Goal: Transaction & Acquisition: Book appointment/travel/reservation

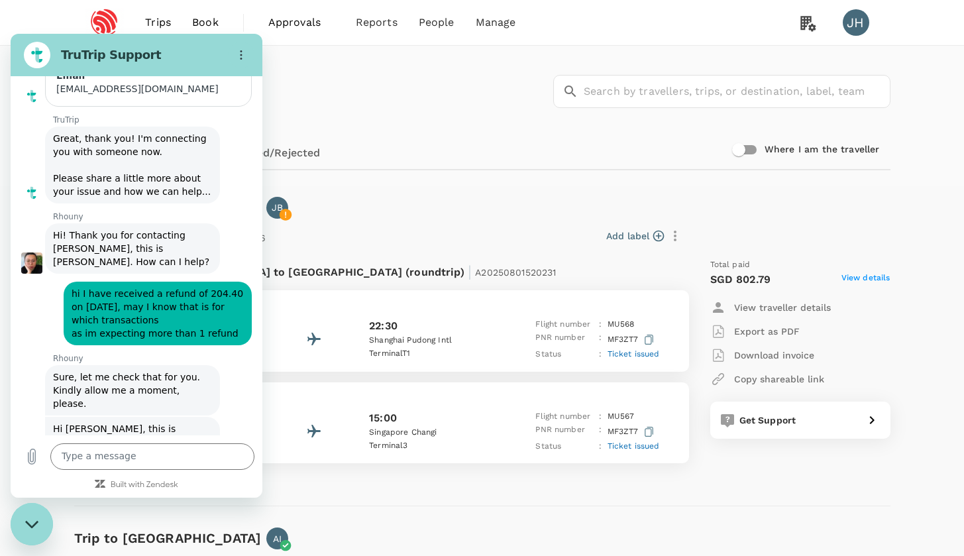
click at [36, 517] on div "Close messaging window" at bounding box center [32, 524] width 40 height 40
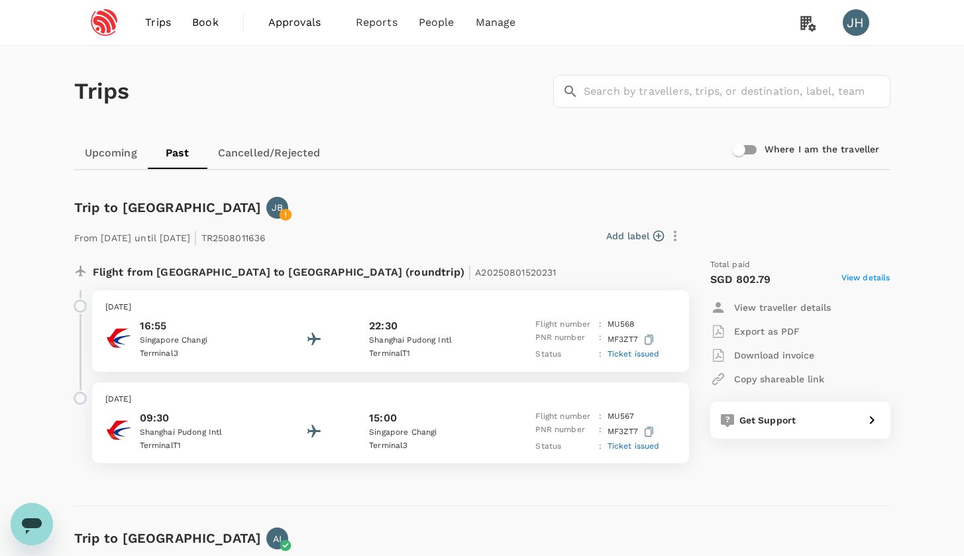
click at [168, 23] on span "Trips" at bounding box center [158, 23] width 26 height 16
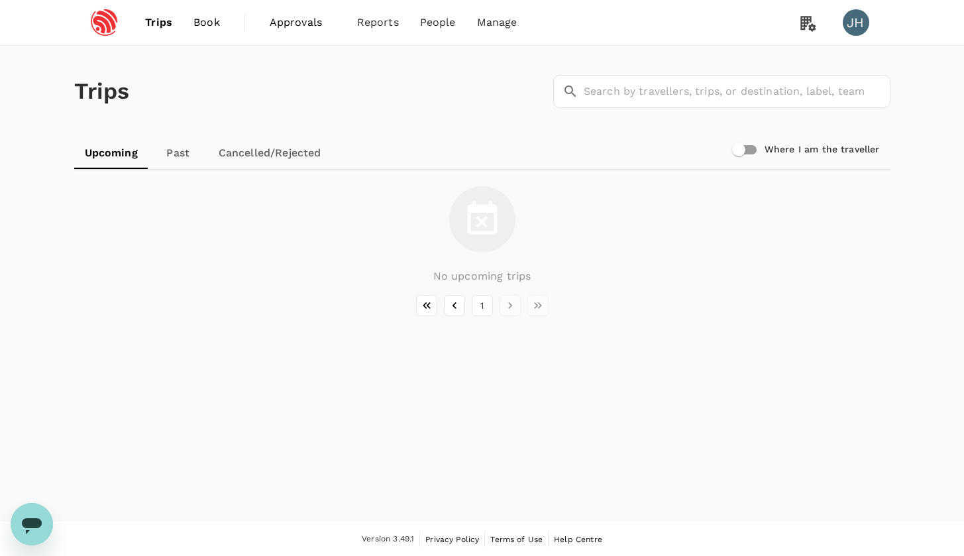
click at [210, 22] on span "Book" at bounding box center [207, 23] width 27 height 16
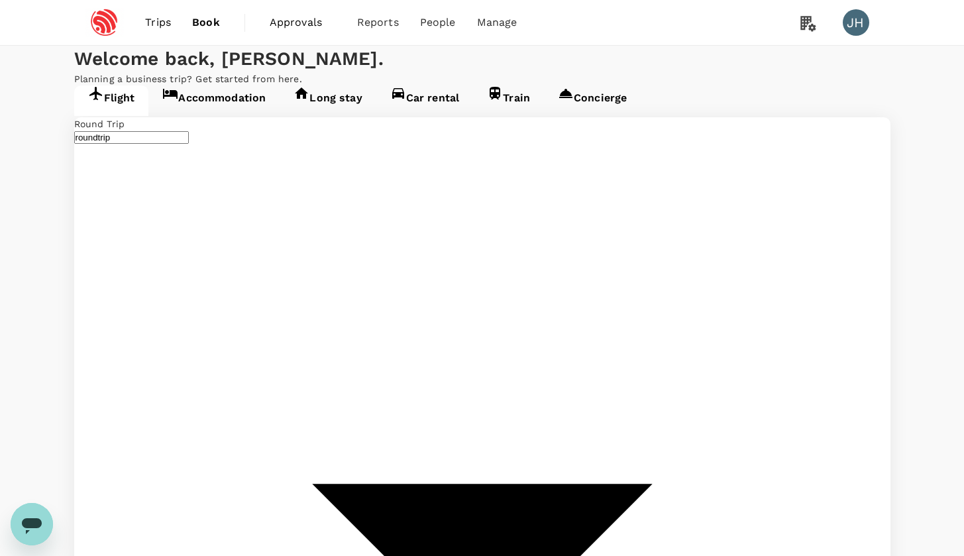
type input "Singapore Changi (SIN)"
type input "[GEOGRAPHIC_DATA], [GEOGRAPHIC_DATA] (any)"
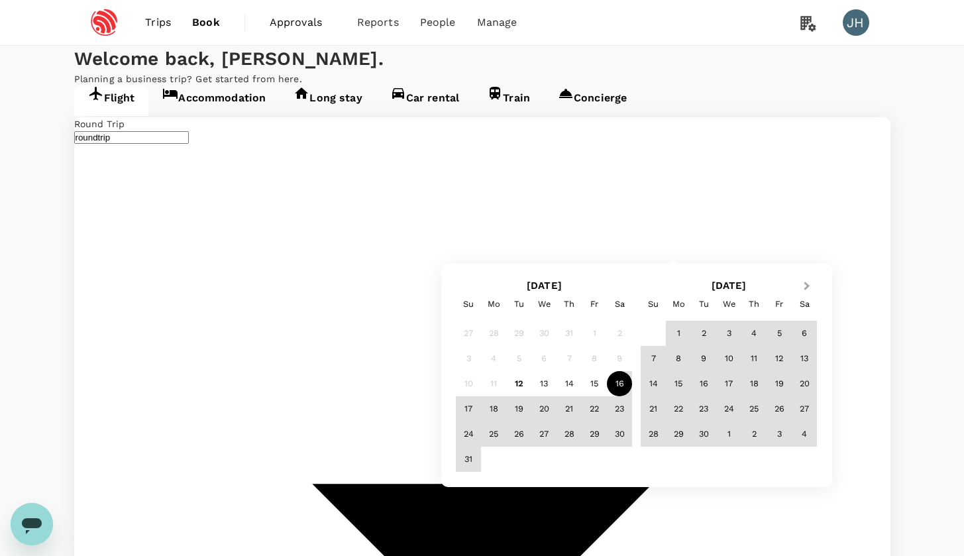
click at [811, 286] on button "Next Month" at bounding box center [808, 286] width 21 height 21
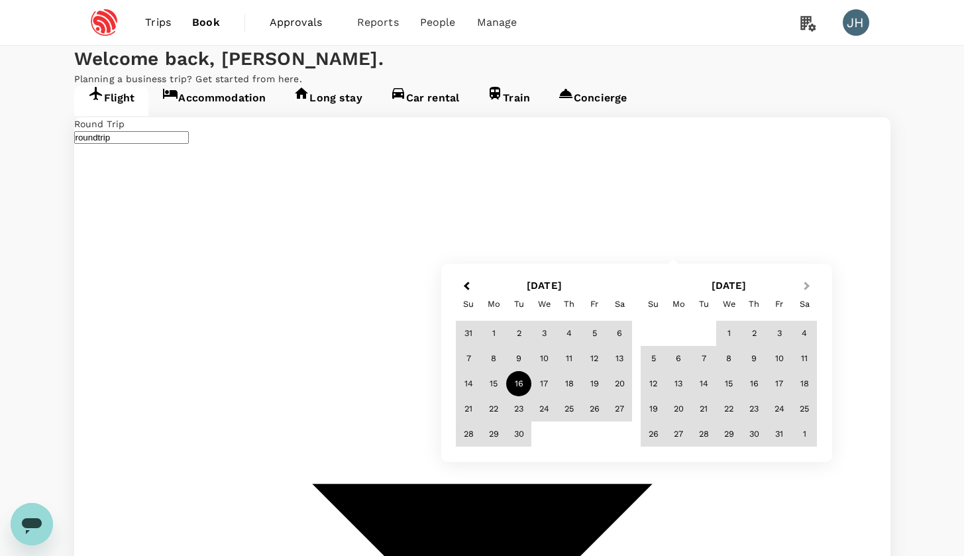
click at [811, 286] on button "Next Month" at bounding box center [808, 286] width 21 height 21
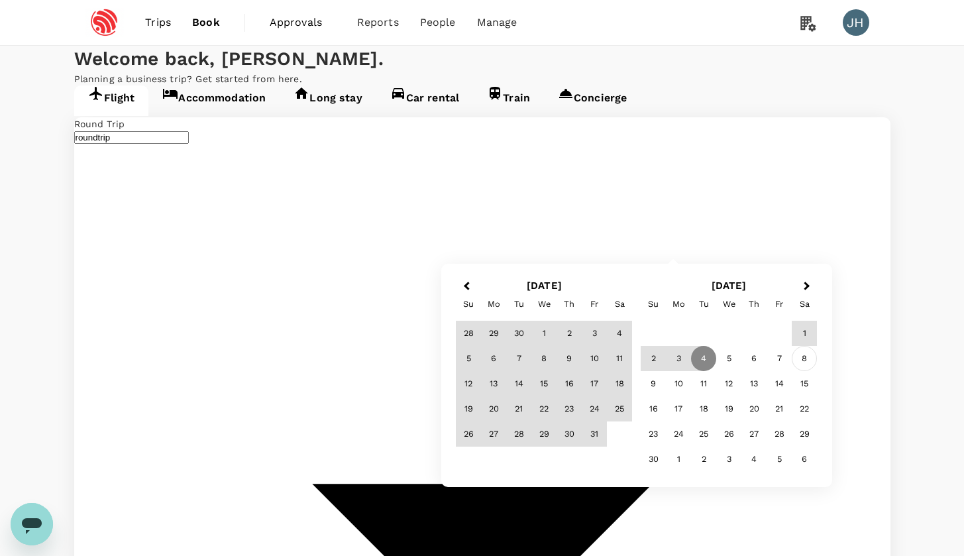
click at [813, 359] on div "8" at bounding box center [804, 358] width 25 height 25
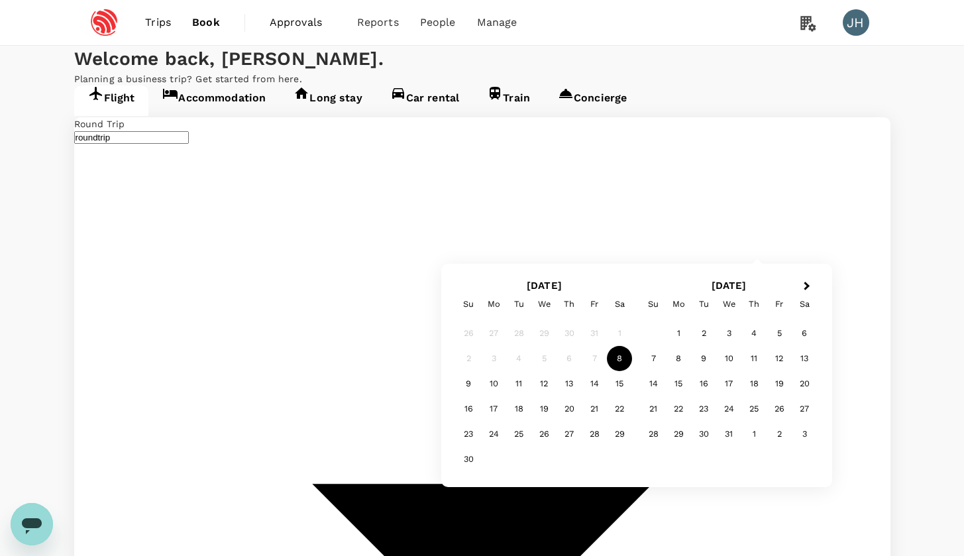
click at [468, 281] on button "Previous Month" at bounding box center [465, 286] width 21 height 21
click at [461, 281] on button "Previous Month" at bounding box center [465, 286] width 21 height 21
click at [618, 387] on div "16" at bounding box center [619, 383] width 25 height 25
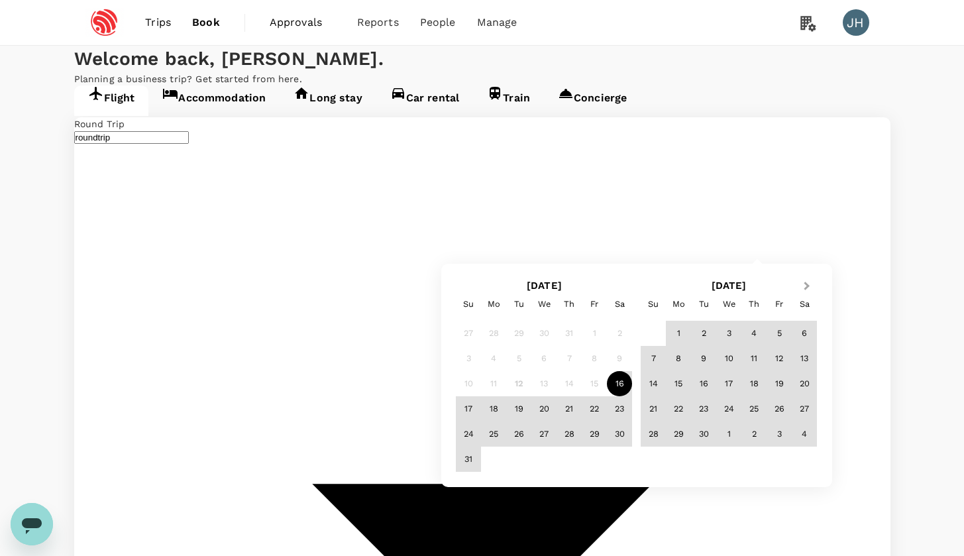
click at [807, 288] on span "Next Month" at bounding box center [807, 286] width 0 height 15
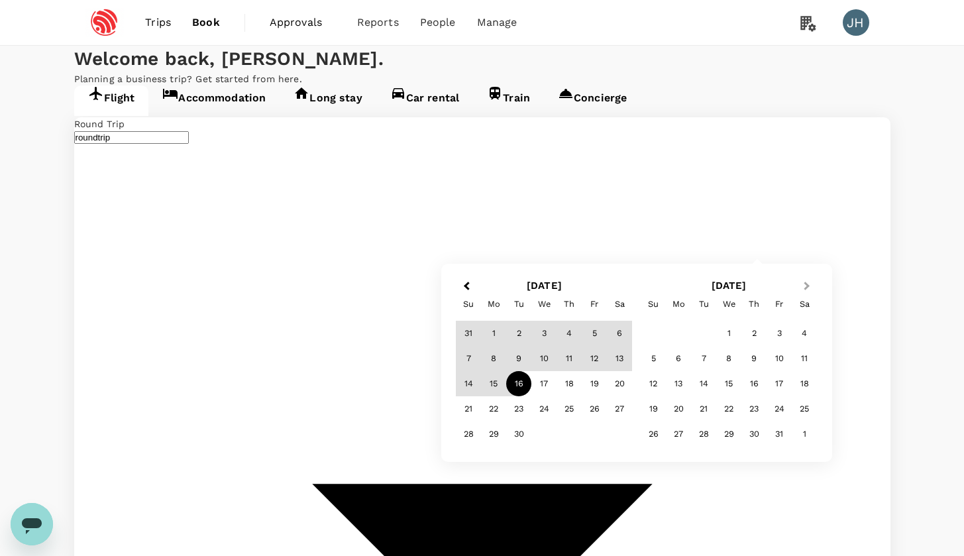
click at [807, 288] on span "Next Month" at bounding box center [807, 286] width 0 height 15
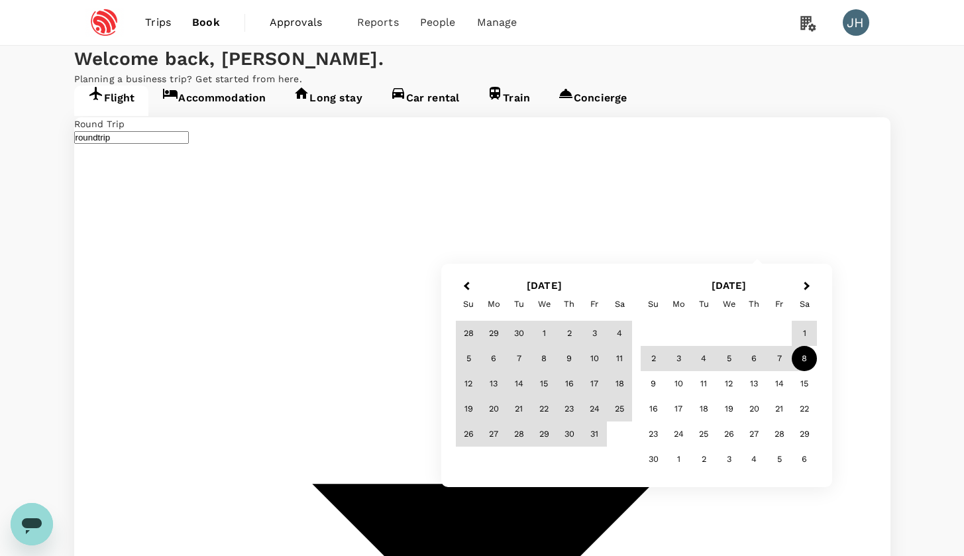
click at [806, 353] on div "8" at bounding box center [804, 358] width 25 height 25
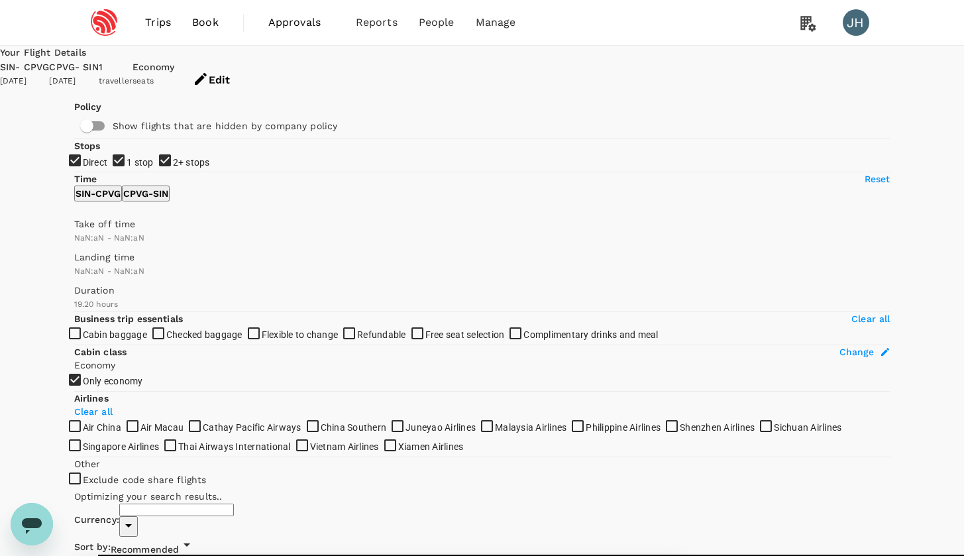
type input "SGD"
type input "1440"
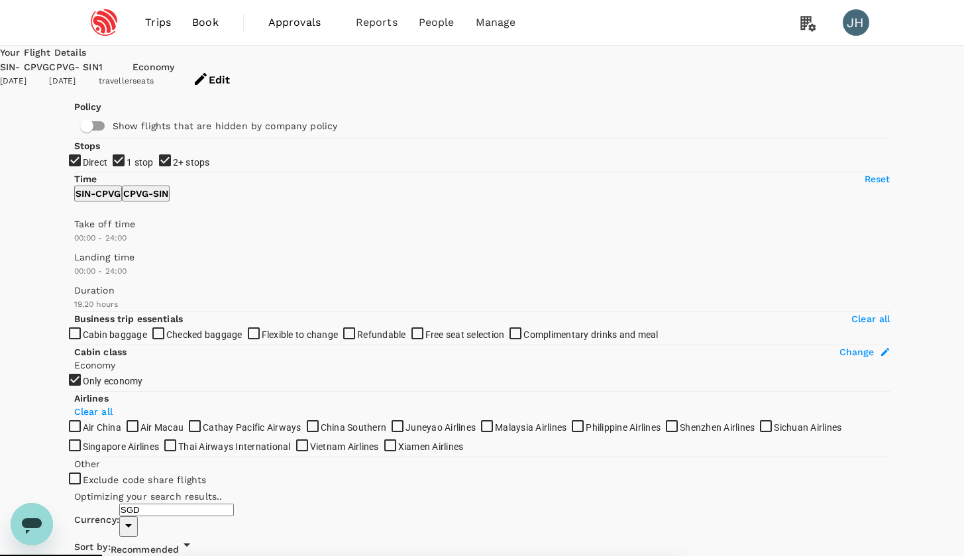
type input "1335"
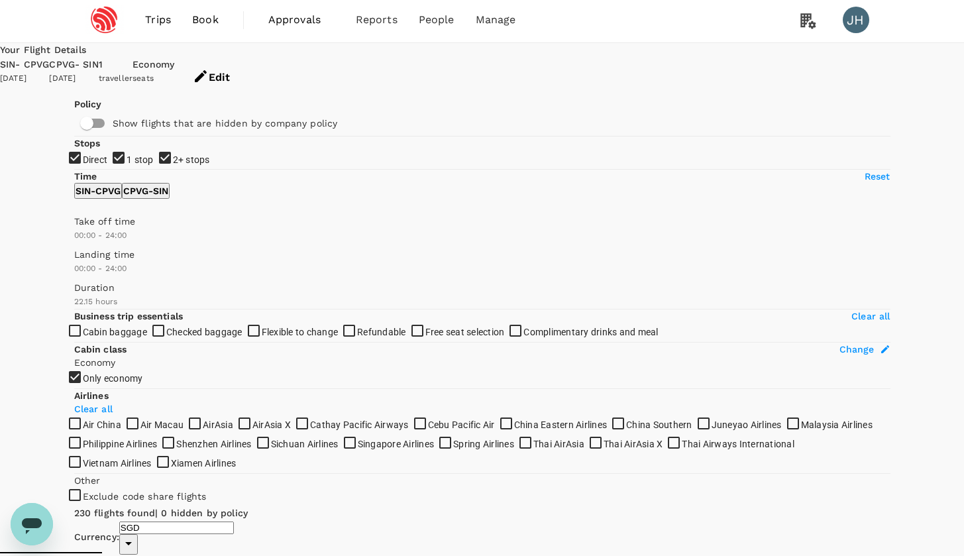
scroll to position [5, 0]
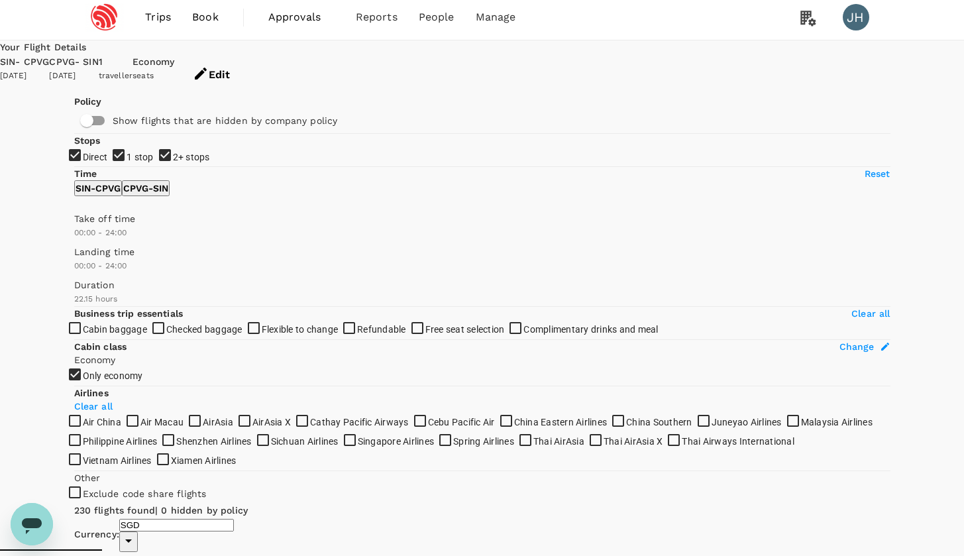
click at [49, 71] on div "[DATE]" at bounding box center [24, 76] width 49 height 13
click at [249, 58] on button "Edit" at bounding box center [211, 75] width 74 height 40
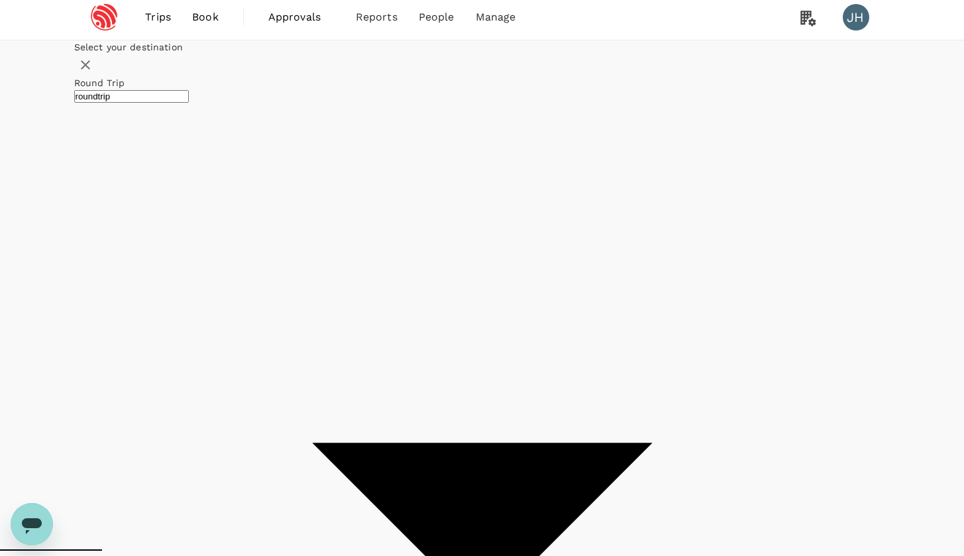
type input "Singapore Changi (SIN)"
type input "[GEOGRAPHIC_DATA], [GEOGRAPHIC_DATA] (any)"
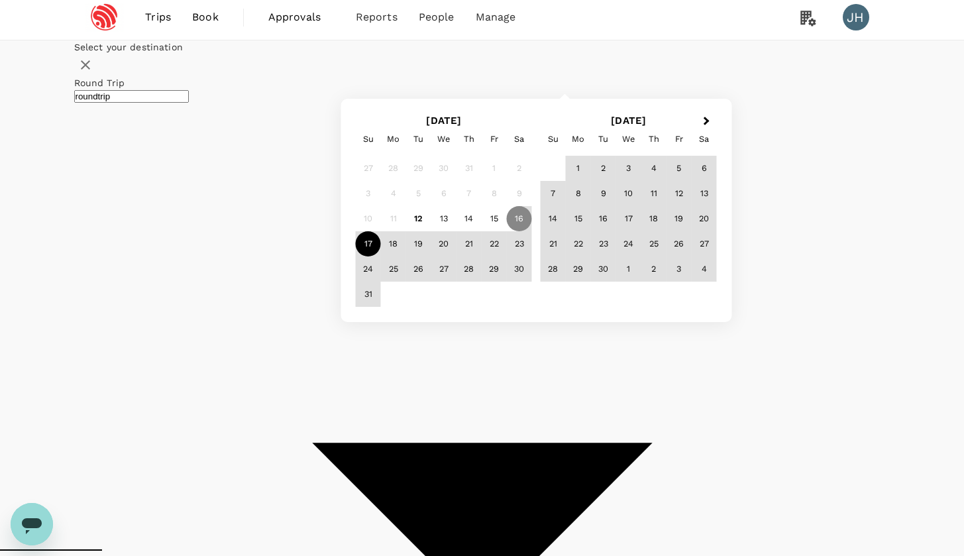
click at [381, 257] on div "17" at bounding box center [368, 243] width 25 height 25
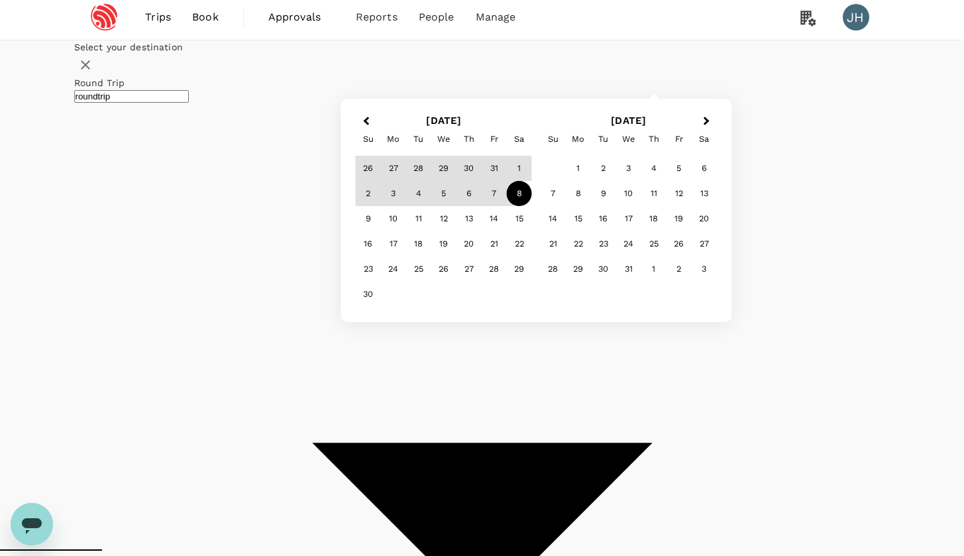
click at [532, 206] on div "8" at bounding box center [519, 193] width 25 height 25
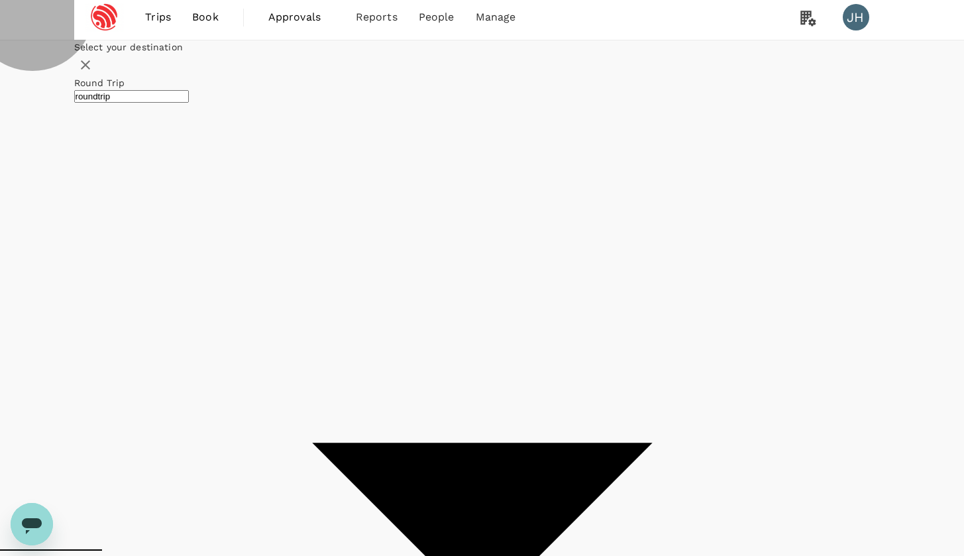
checkbox input "false"
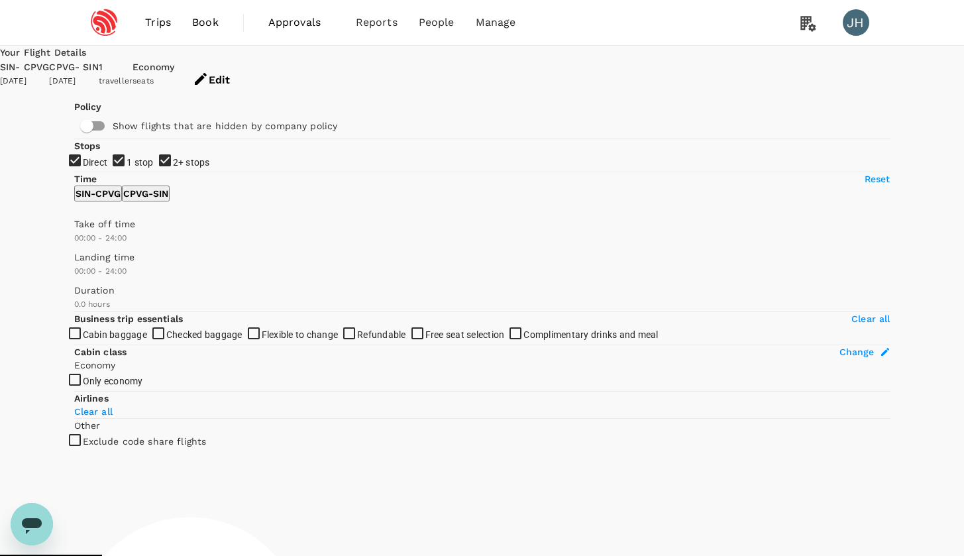
type input "1110"
checkbox input "true"
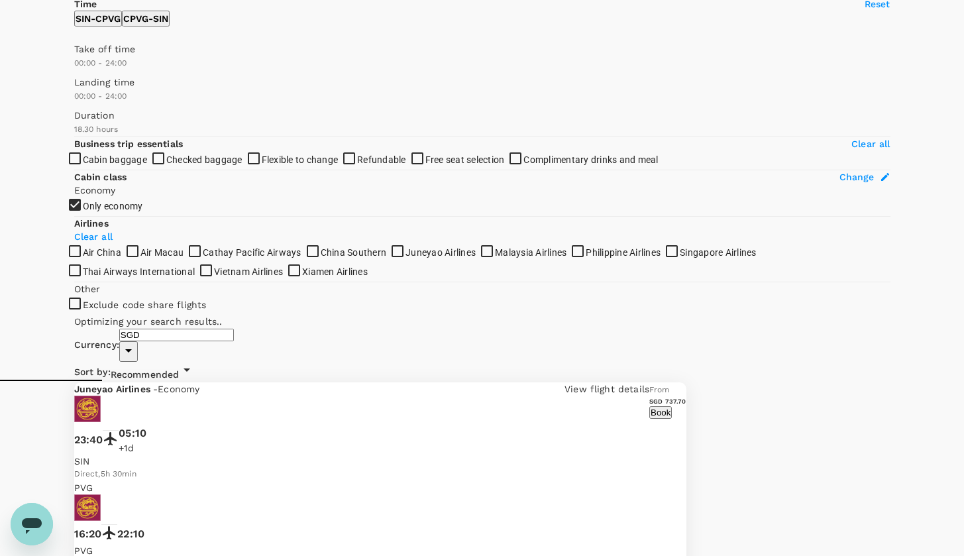
scroll to position [201, 0]
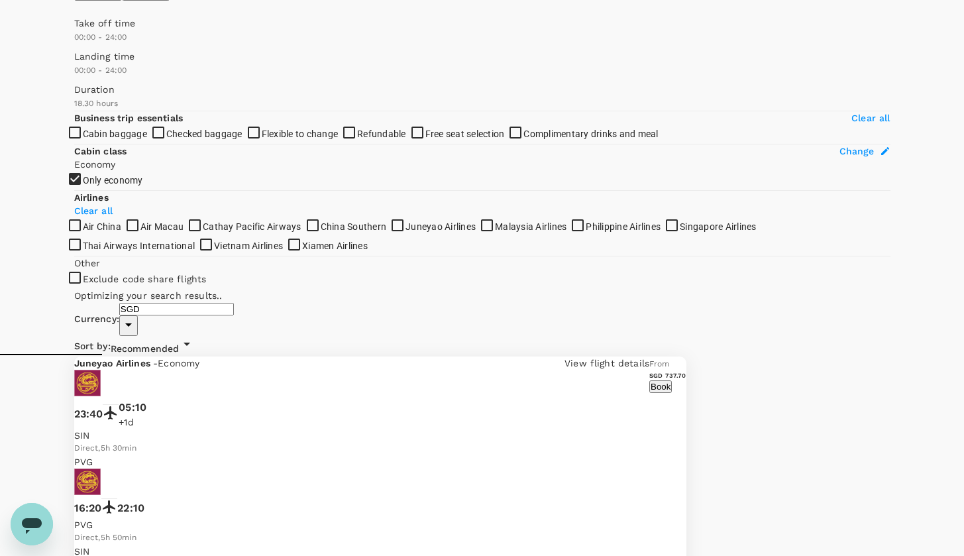
type input "1200"
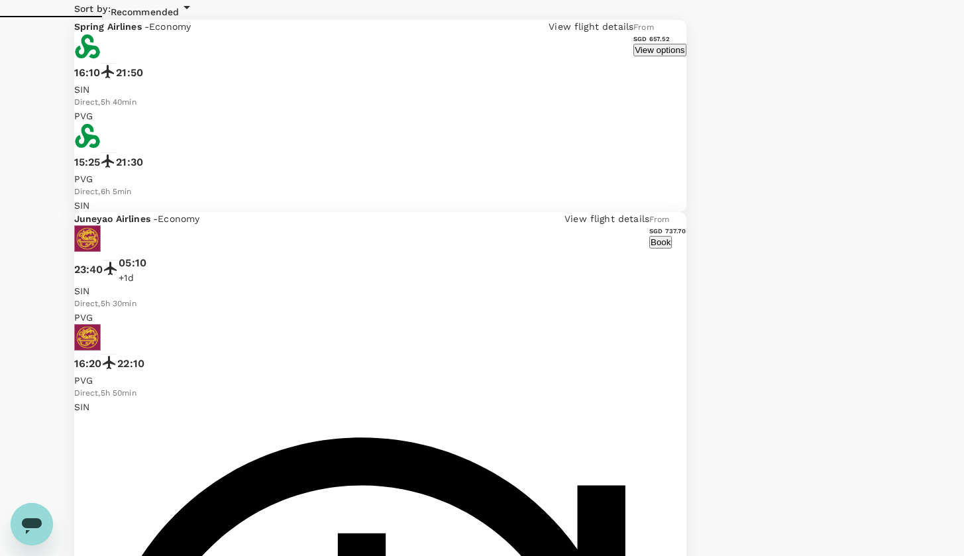
scroll to position [0, 0]
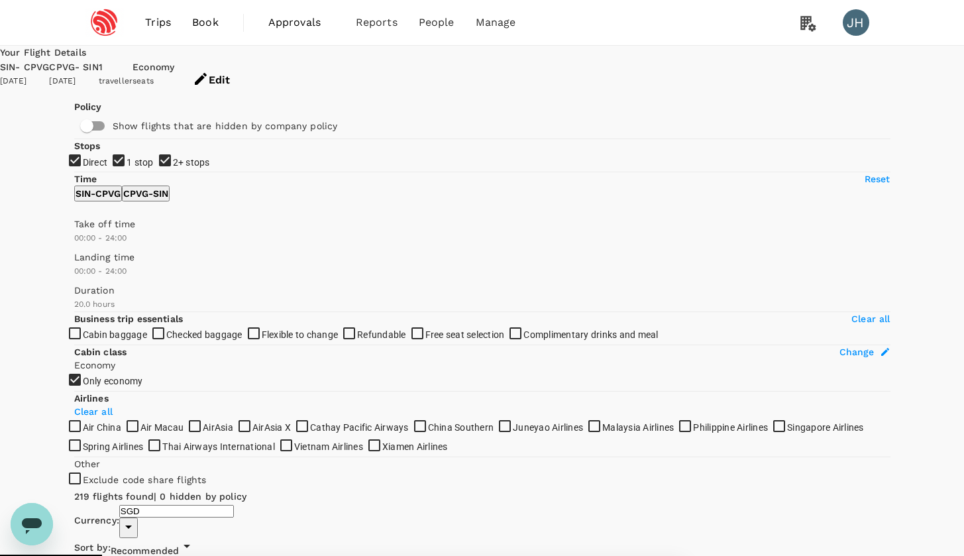
click at [49, 66] on div "SIN - CPVG" at bounding box center [24, 67] width 49 height 15
click at [49, 75] on div "[DATE]" at bounding box center [24, 81] width 49 height 13
click at [209, 72] on icon "button" at bounding box center [201, 79] width 16 height 16
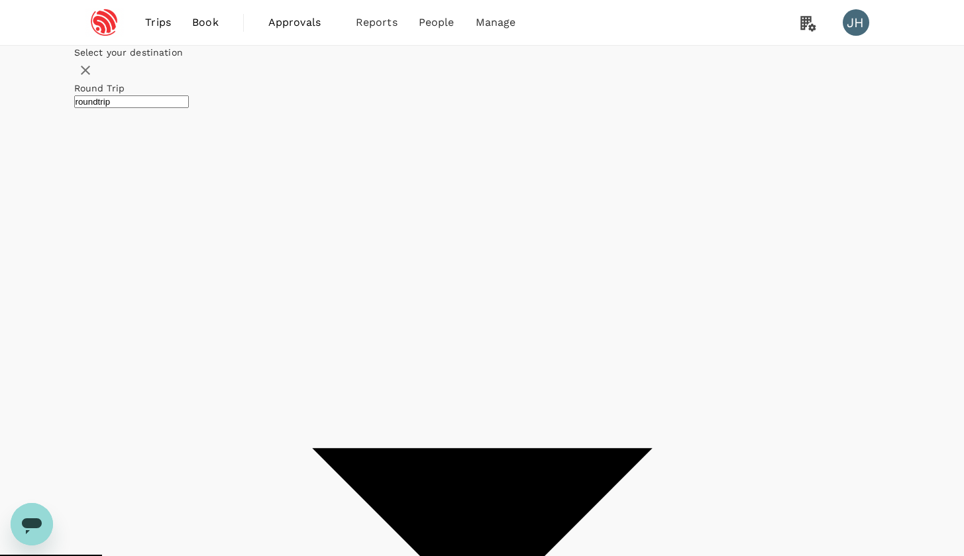
type input "Singapore Changi (SIN)"
type input "[GEOGRAPHIC_DATA], [GEOGRAPHIC_DATA] (any)"
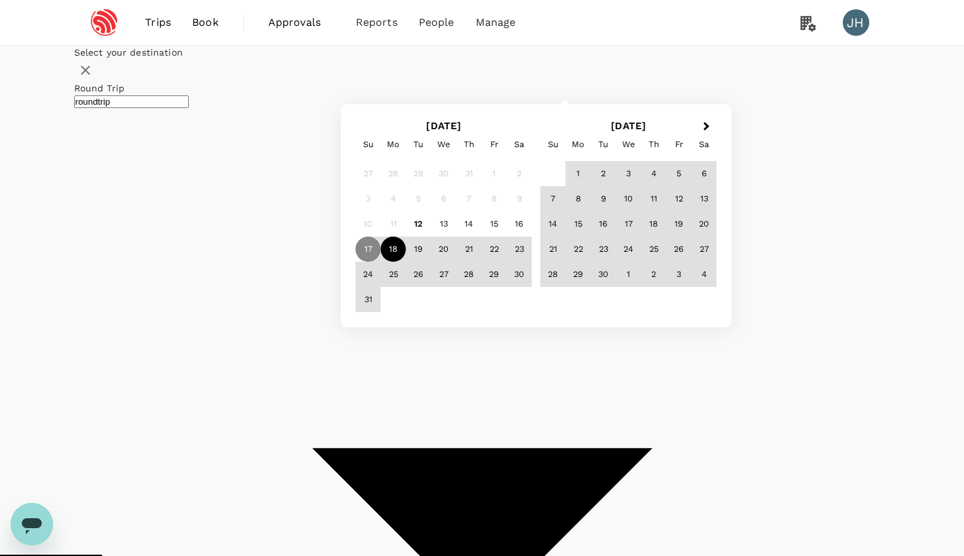
click at [406, 262] on div "18" at bounding box center [393, 249] width 25 height 25
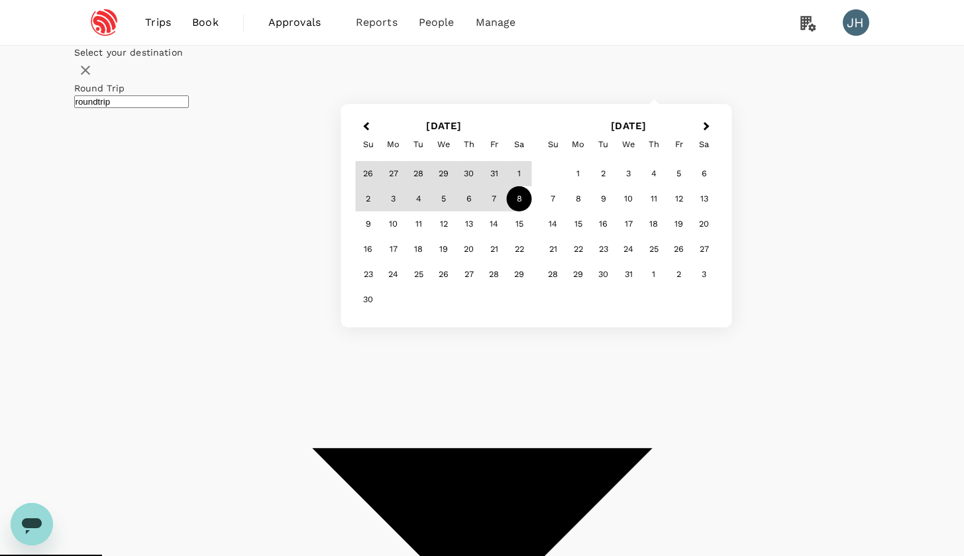
click at [532, 211] on div "8" at bounding box center [519, 198] width 25 height 25
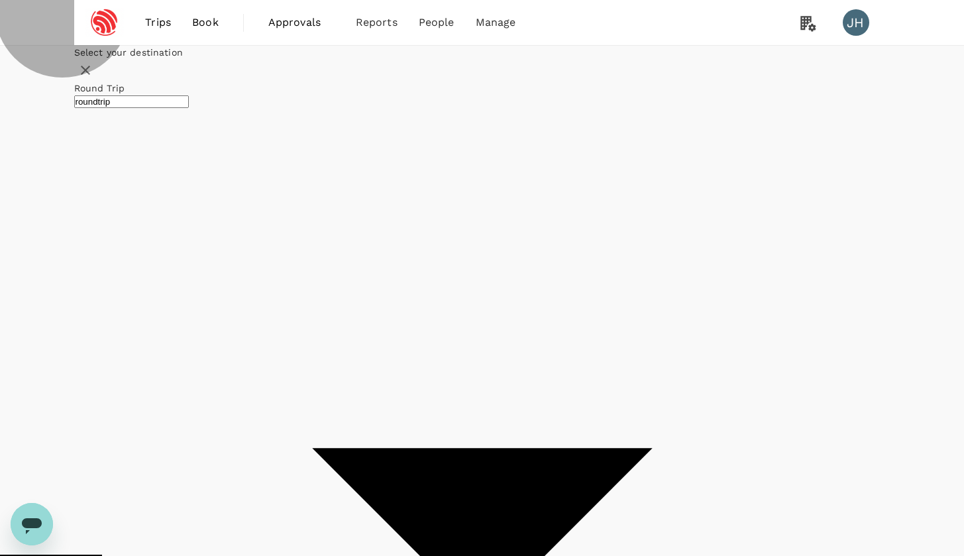
checkbox input "false"
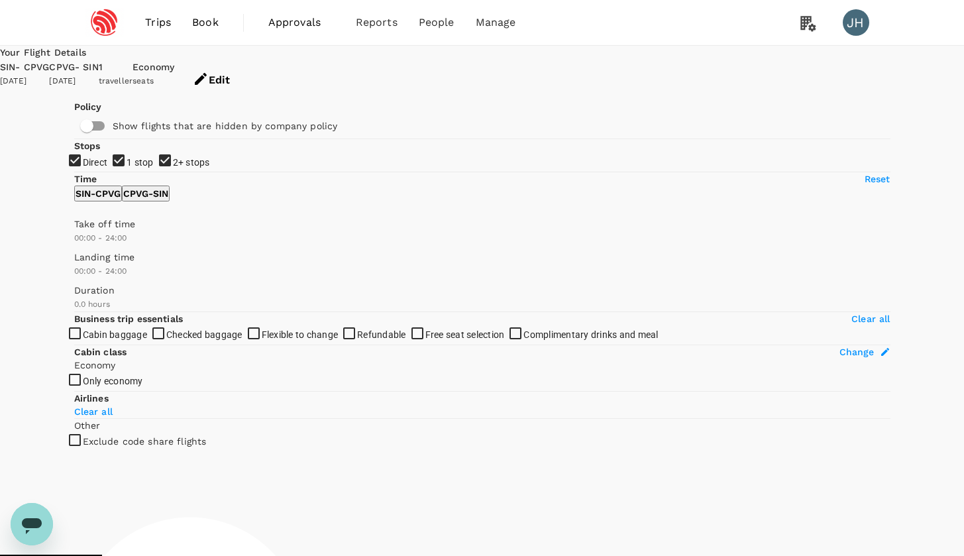
type input "1110"
checkbox input "true"
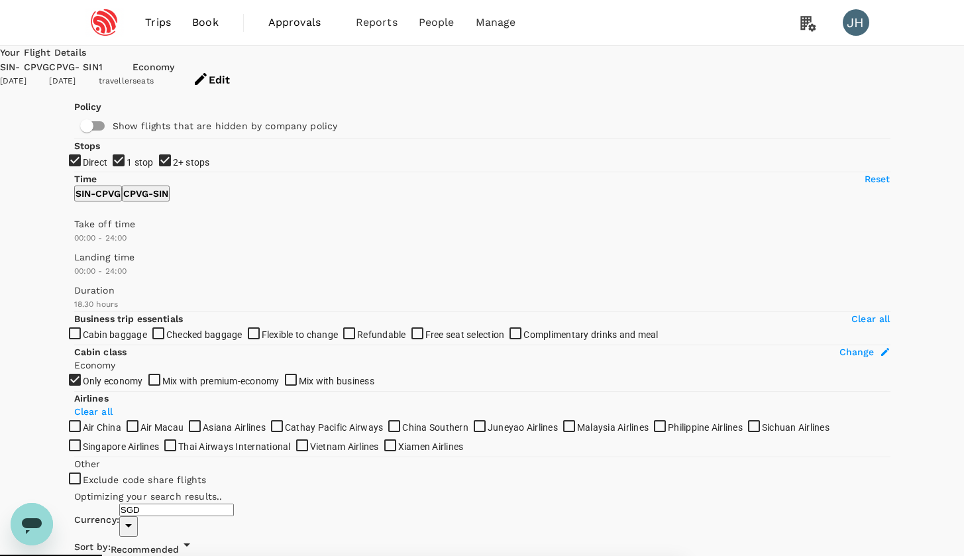
type input "1335"
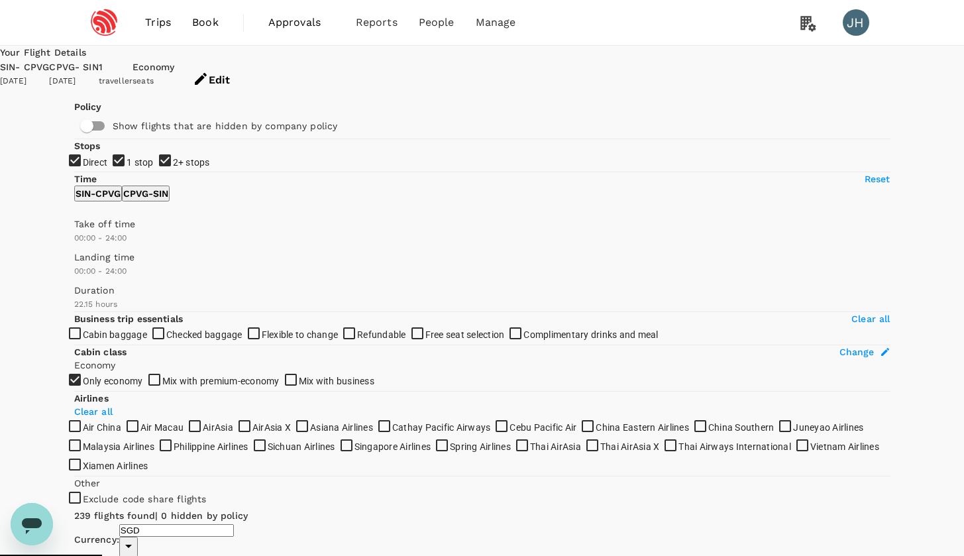
click at [249, 81] on div "Edit" at bounding box center [211, 80] width 74 height 40
click at [249, 73] on button "Edit" at bounding box center [211, 80] width 74 height 40
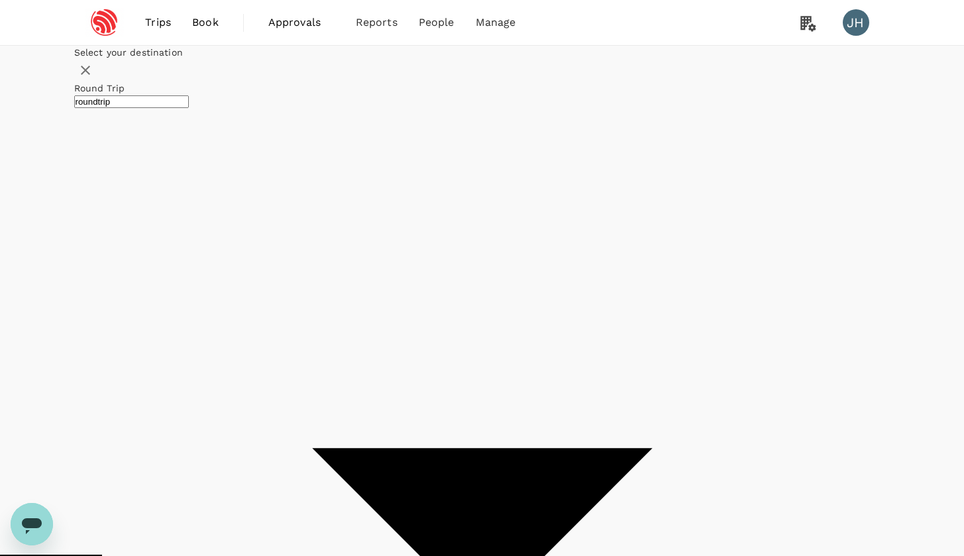
type input "undefined, undefined (any)"
type input "Singapore Changi (SIN)"
type input "[GEOGRAPHIC_DATA], [GEOGRAPHIC_DATA] (any)"
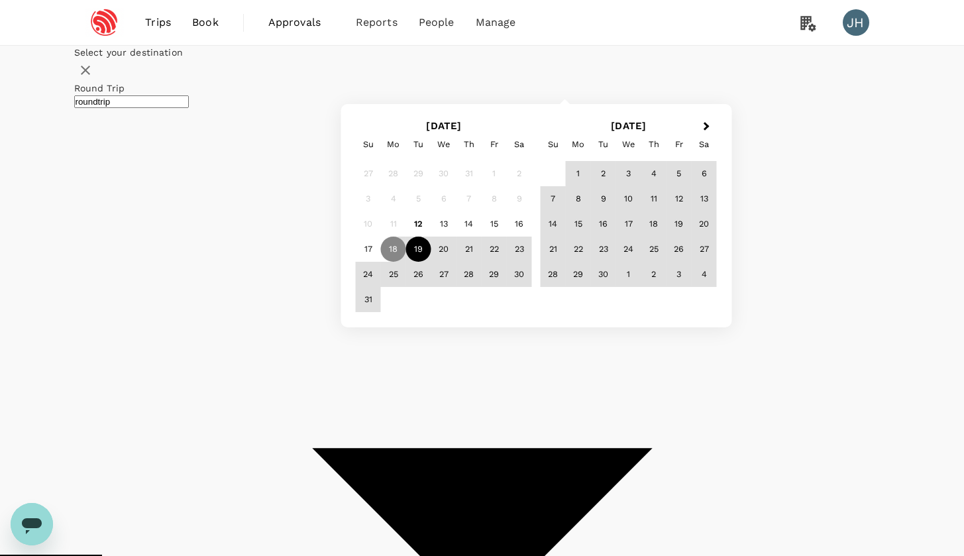
click at [431, 262] on div "19" at bounding box center [418, 249] width 25 height 25
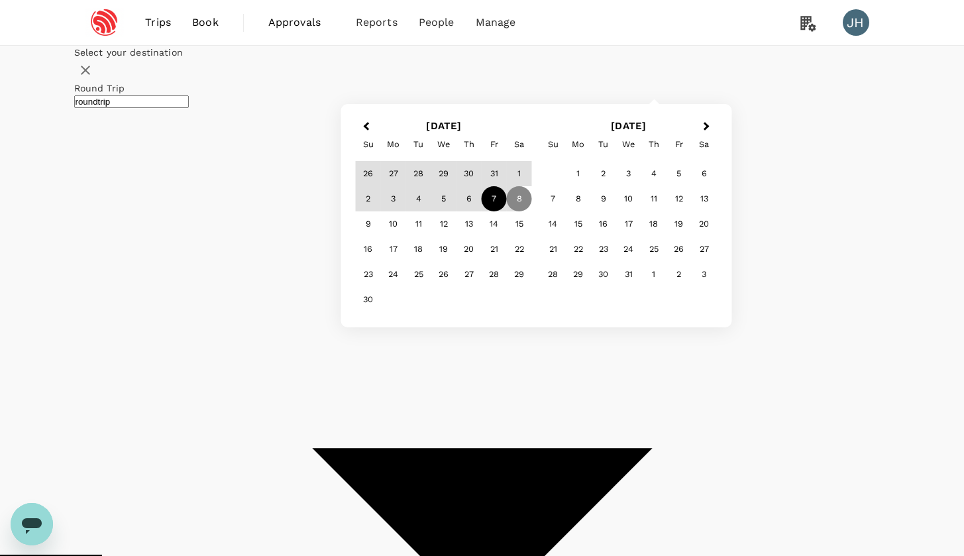
click at [507, 211] on div "7" at bounding box center [494, 198] width 25 height 25
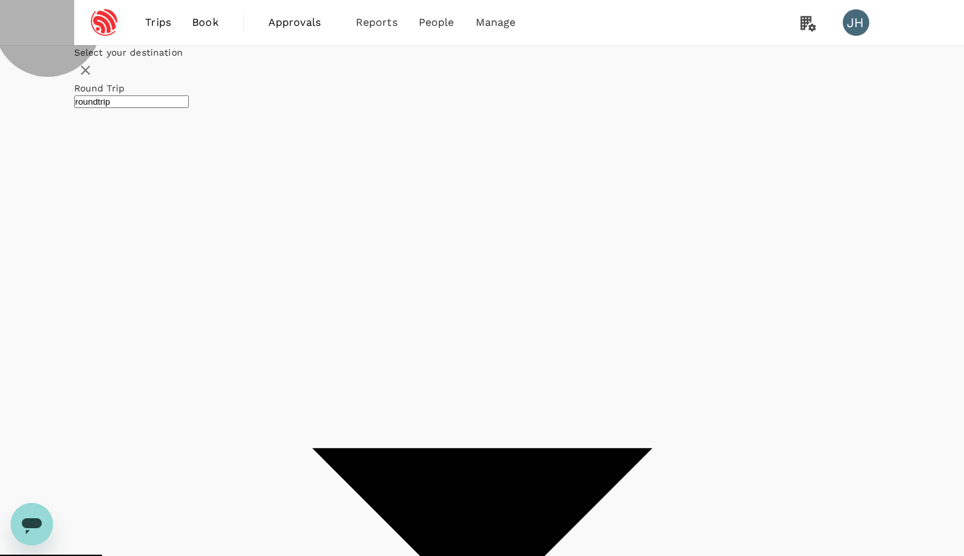
checkbox input "false"
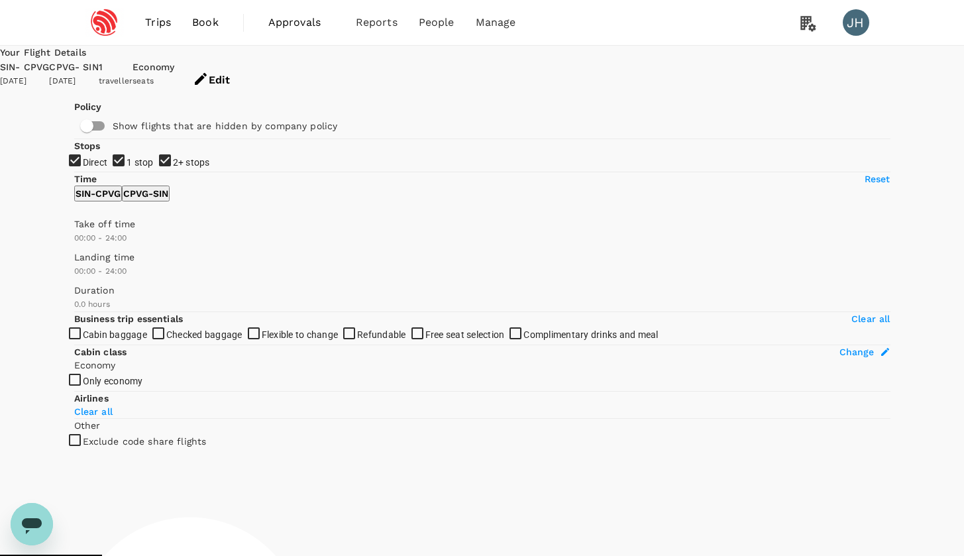
type input "935"
checkbox input "true"
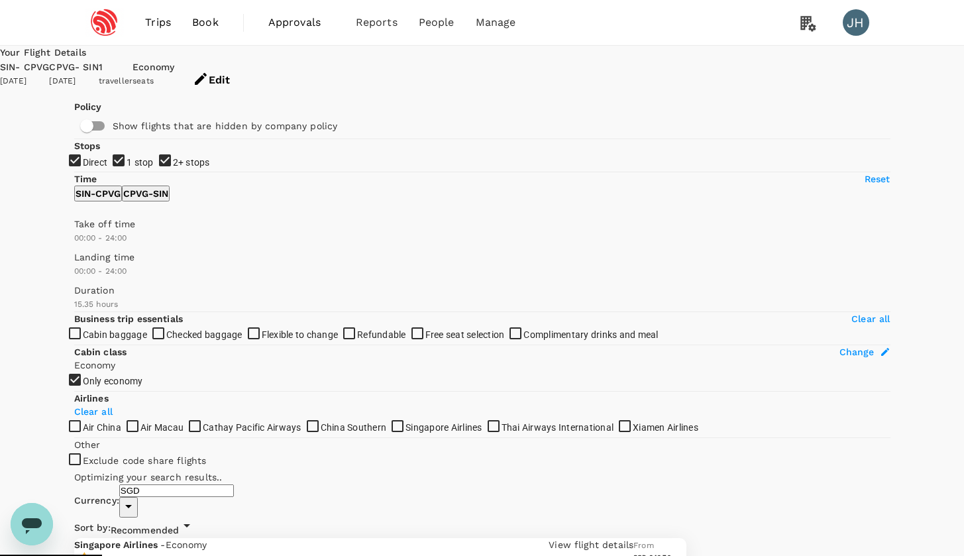
type input "1415"
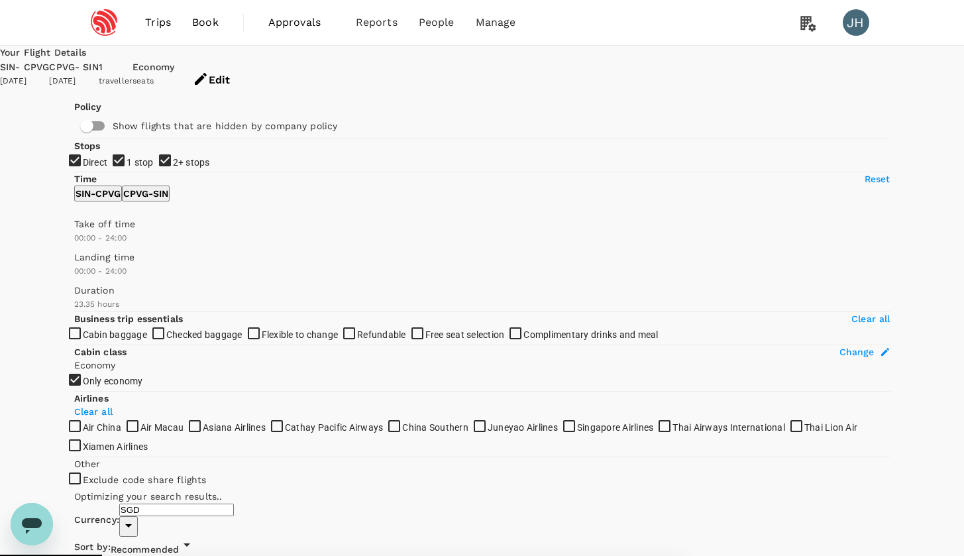
click at [49, 63] on div "SIN - CPVG" at bounding box center [24, 67] width 49 height 15
click at [49, 75] on div "[DATE]" at bounding box center [24, 81] width 49 height 13
click at [49, 60] on div "SIN - CPVG [DATE]" at bounding box center [24, 80] width 49 height 40
click at [249, 76] on button "Edit" at bounding box center [211, 80] width 74 height 40
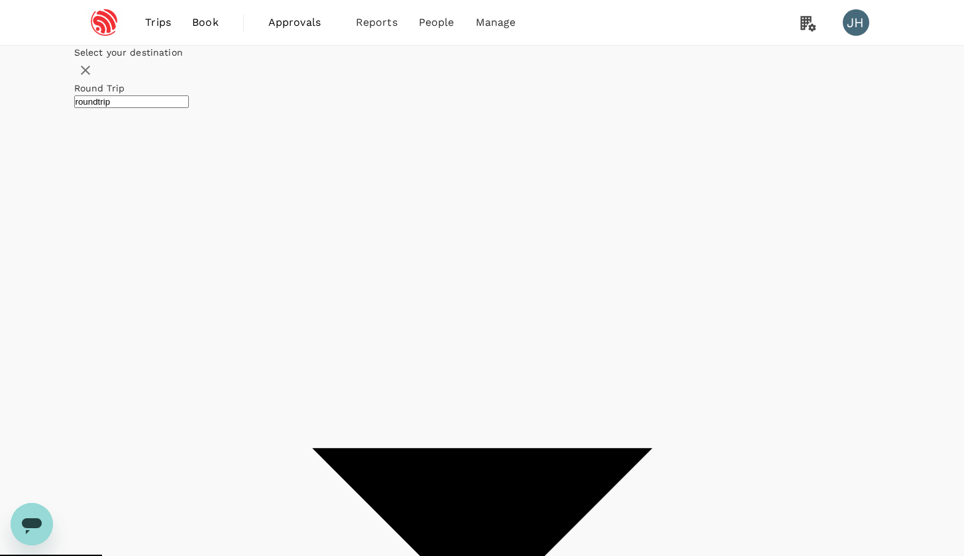
type input "Singapore Changi (SIN)"
type input "[GEOGRAPHIC_DATA], [GEOGRAPHIC_DATA] (any)"
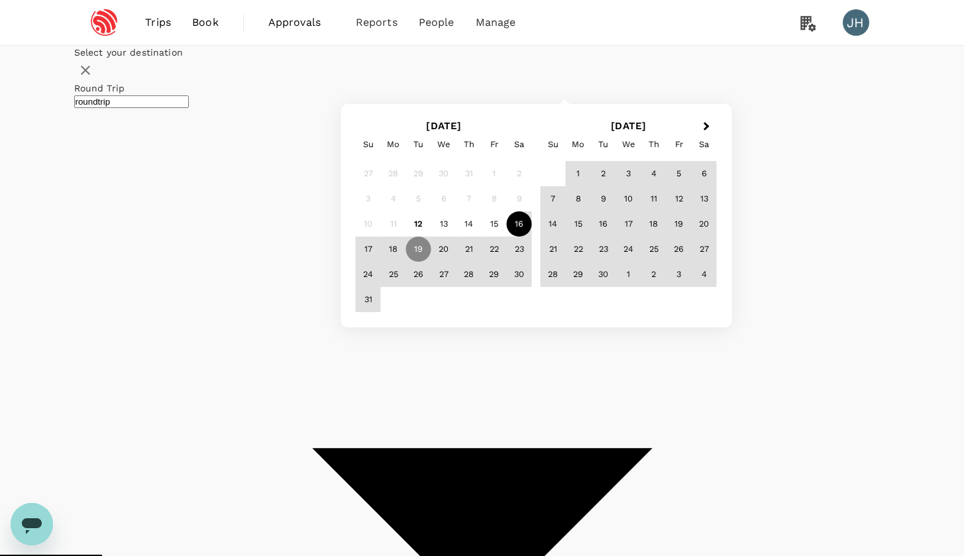
click at [532, 237] on div "16" at bounding box center [519, 223] width 25 height 25
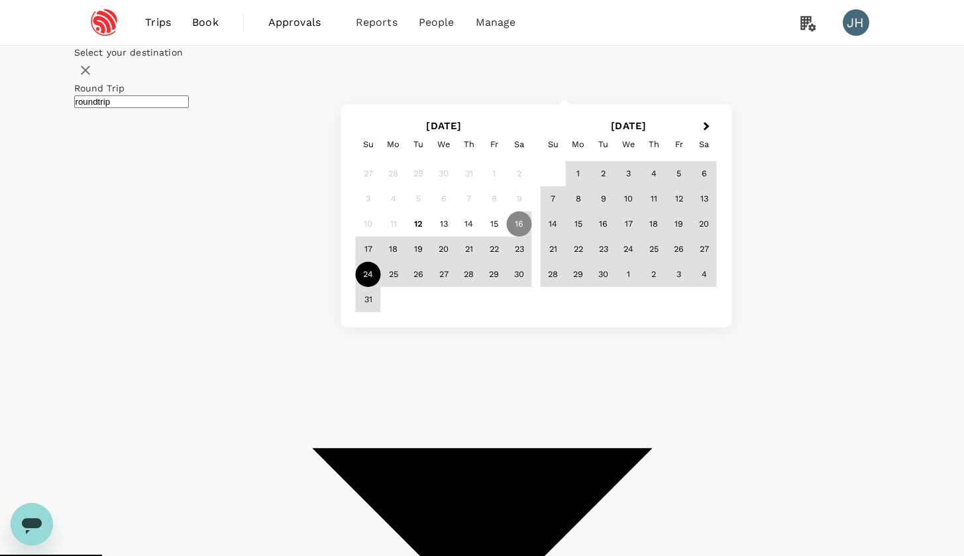
click at [381, 287] on div "24" at bounding box center [368, 274] width 25 height 25
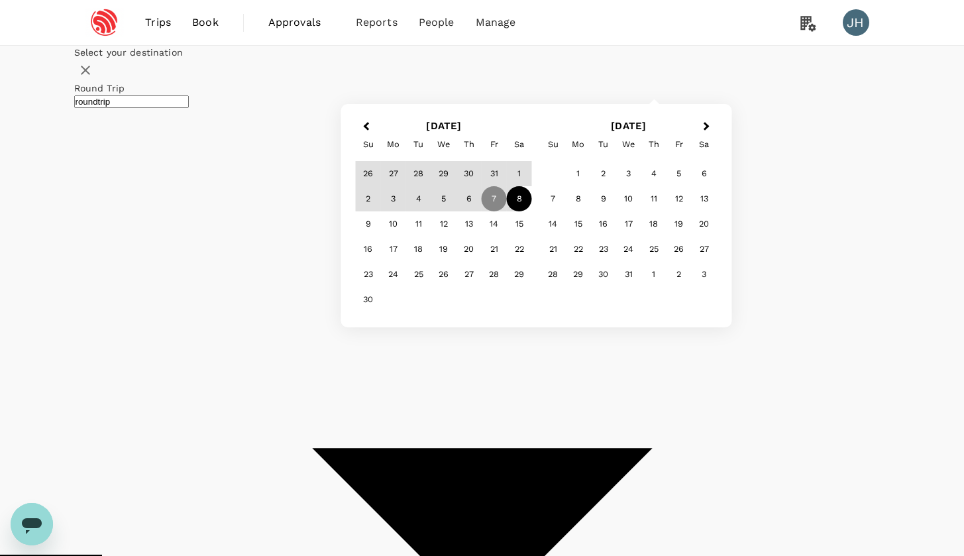
click at [532, 211] on div "8" at bounding box center [519, 198] width 25 height 25
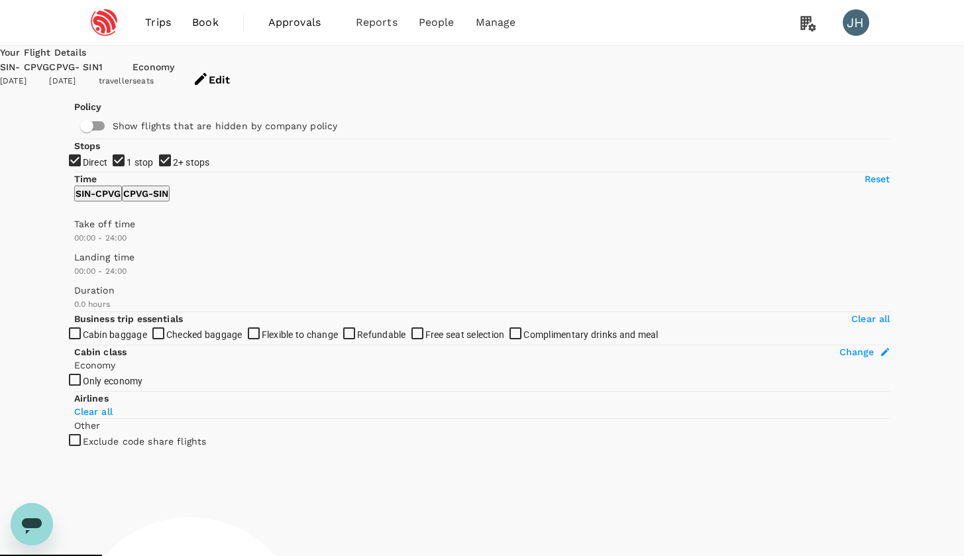
checkbox input "true"
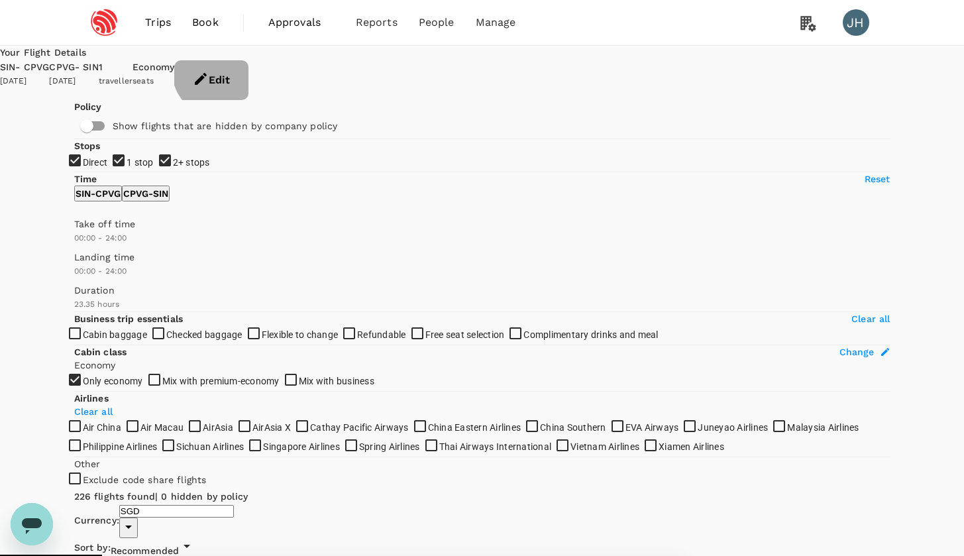
click at [249, 68] on button "Edit" at bounding box center [211, 80] width 74 height 40
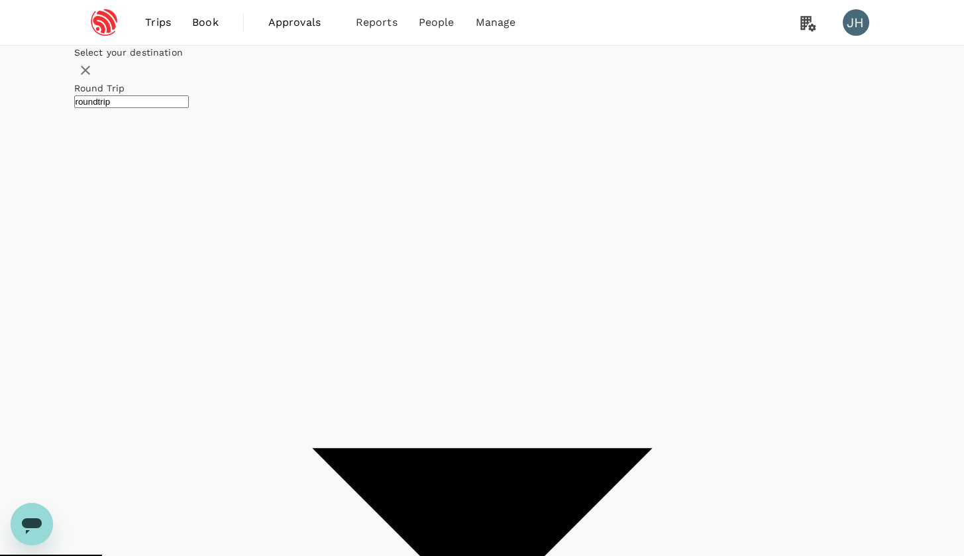
type input "Singapore Changi (SIN)"
type input "[GEOGRAPHIC_DATA], [GEOGRAPHIC_DATA] (any)"
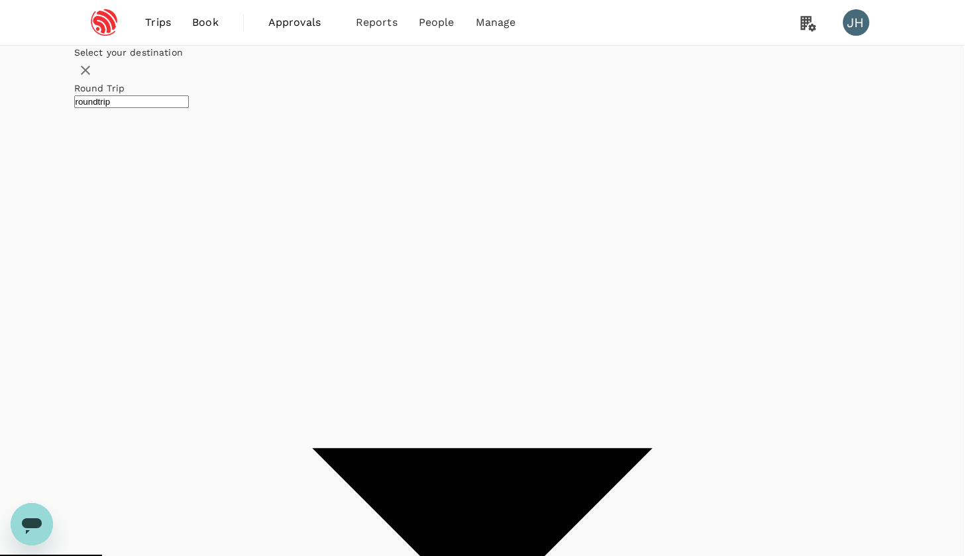
type input "oneway"
